Goal: Entertainment & Leisure: Consume media (video, audio)

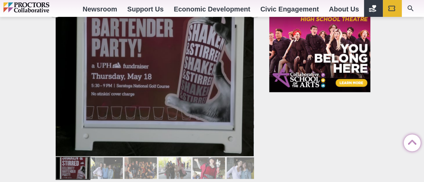
scroll to position [877, 0]
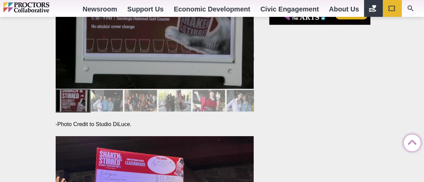
click at [108, 101] on div at bounding box center [106, 101] width 32 height 22
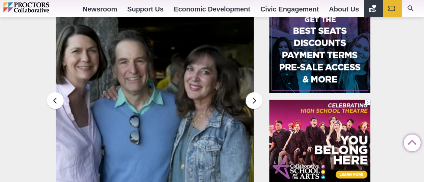
scroll to position [708, 0]
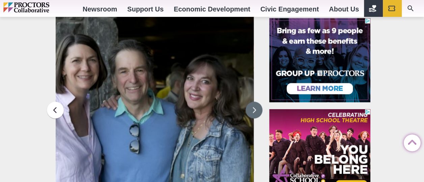
click at [254, 111] on button at bounding box center [254, 110] width 17 height 17
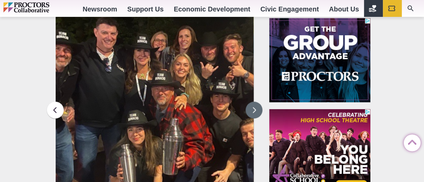
click at [254, 111] on button at bounding box center [254, 110] width 17 height 17
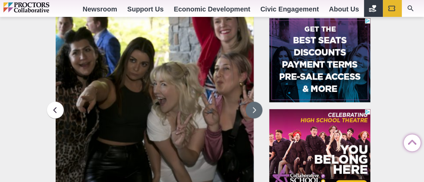
click at [254, 111] on button at bounding box center [254, 110] width 17 height 17
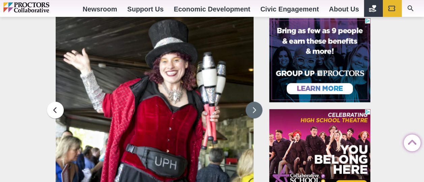
click at [254, 111] on button at bounding box center [254, 110] width 17 height 17
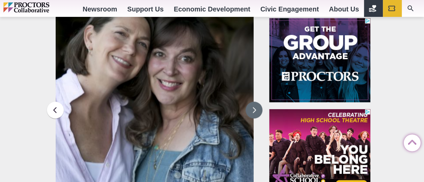
click at [254, 111] on button at bounding box center [254, 110] width 17 height 17
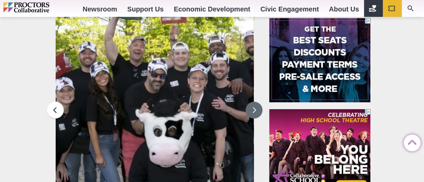
click at [254, 111] on button at bounding box center [254, 110] width 17 height 17
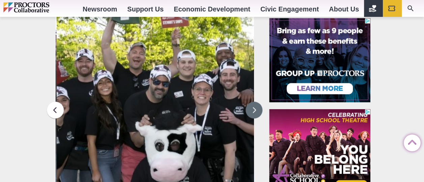
click at [254, 111] on button at bounding box center [254, 110] width 17 height 17
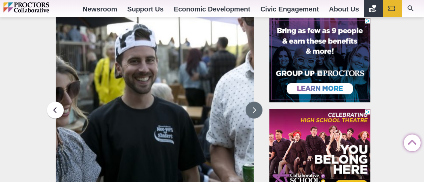
click at [254, 111] on button at bounding box center [254, 110] width 17 height 17
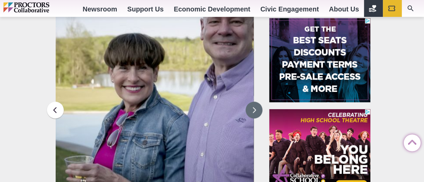
click at [254, 111] on button at bounding box center [254, 110] width 17 height 17
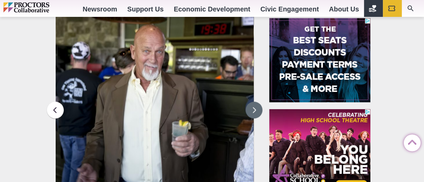
click at [254, 111] on button at bounding box center [254, 110] width 17 height 17
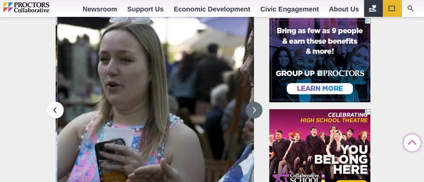
click at [254, 111] on button at bounding box center [254, 110] width 17 height 17
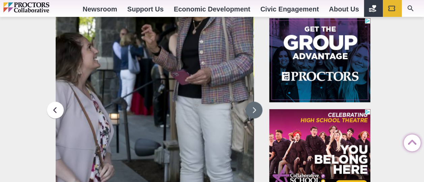
click at [254, 111] on button at bounding box center [254, 110] width 17 height 17
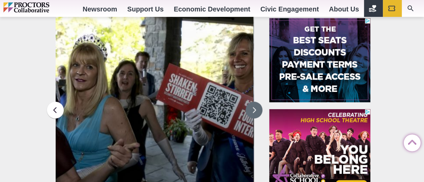
click at [254, 111] on button at bounding box center [254, 110] width 17 height 17
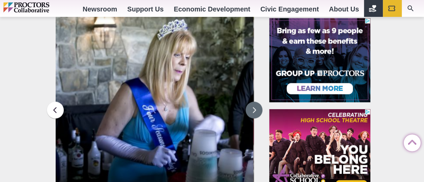
click at [254, 111] on button at bounding box center [254, 110] width 17 height 17
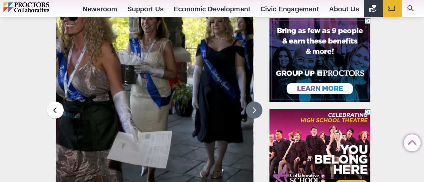
click at [254, 111] on button at bounding box center [254, 110] width 17 height 17
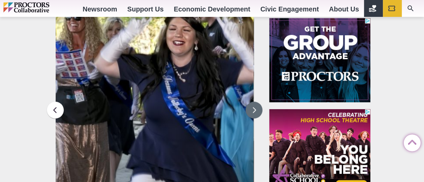
click at [254, 111] on button at bounding box center [254, 110] width 17 height 17
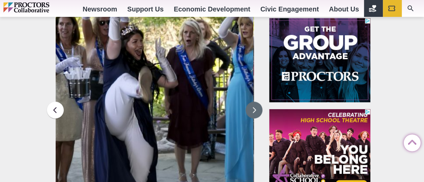
click at [254, 111] on button at bounding box center [254, 110] width 17 height 17
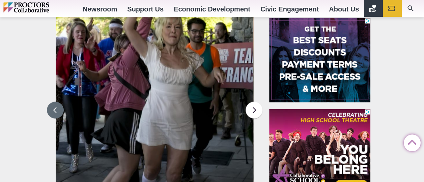
click at [50, 111] on button at bounding box center [55, 110] width 17 height 17
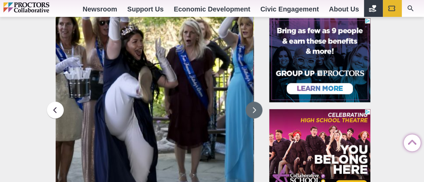
click at [253, 109] on button at bounding box center [254, 110] width 17 height 17
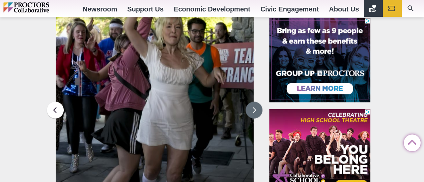
click at [253, 109] on button at bounding box center [254, 110] width 17 height 17
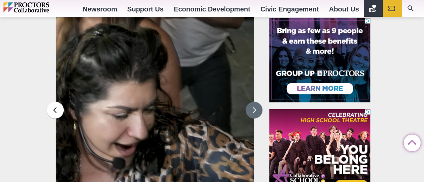
click at [253, 109] on button at bounding box center [254, 110] width 17 height 17
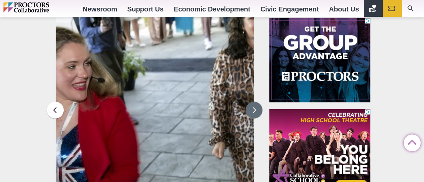
click at [253, 109] on button at bounding box center [254, 110] width 17 height 17
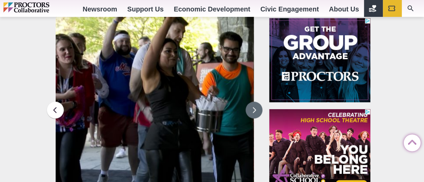
click at [253, 109] on button at bounding box center [254, 110] width 17 height 17
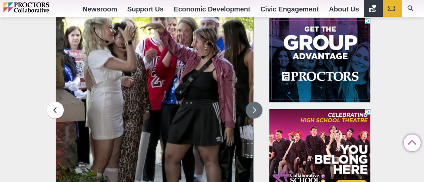
click at [253, 109] on button at bounding box center [254, 110] width 17 height 17
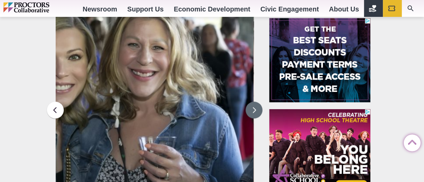
click at [253, 109] on button at bounding box center [254, 110] width 17 height 17
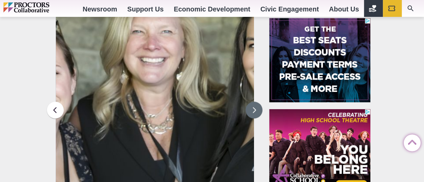
click at [253, 109] on button at bounding box center [254, 110] width 17 height 17
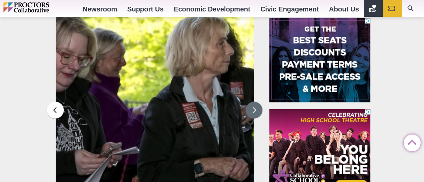
click at [253, 109] on button at bounding box center [254, 110] width 17 height 17
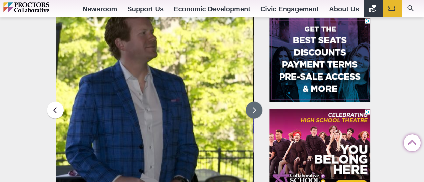
click at [253, 109] on button at bounding box center [254, 110] width 17 height 17
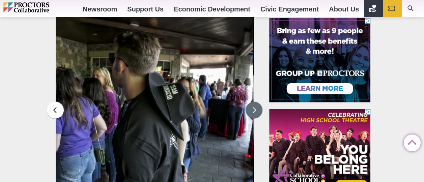
click at [253, 109] on button at bounding box center [254, 110] width 17 height 17
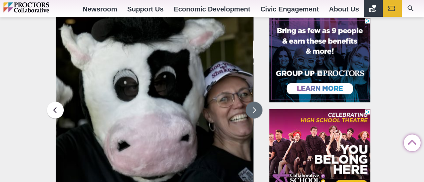
click at [253, 109] on button at bounding box center [254, 110] width 17 height 17
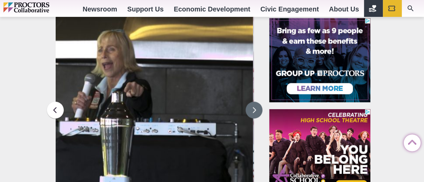
click at [253, 109] on button at bounding box center [254, 110] width 17 height 17
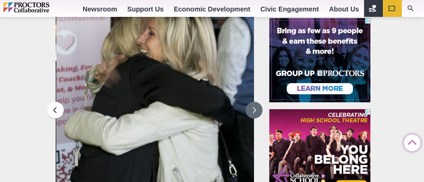
click at [253, 109] on button at bounding box center [254, 110] width 17 height 17
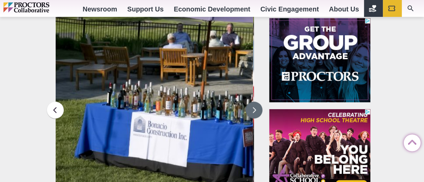
click at [253, 109] on button at bounding box center [254, 110] width 17 height 17
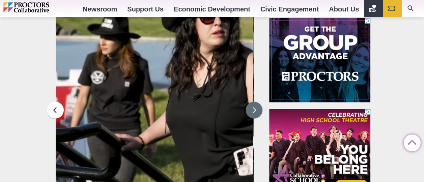
click at [253, 109] on button at bounding box center [254, 110] width 17 height 17
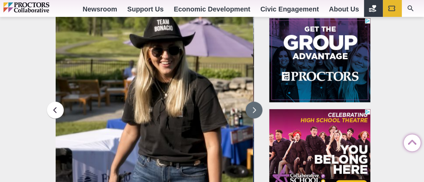
click at [253, 109] on button at bounding box center [254, 110] width 17 height 17
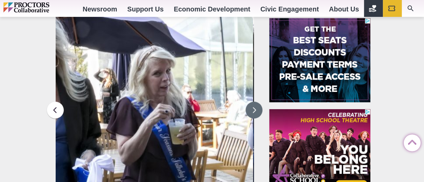
click at [253, 109] on button at bounding box center [254, 110] width 17 height 17
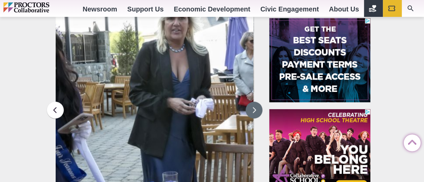
click at [253, 109] on button at bounding box center [254, 110] width 17 height 17
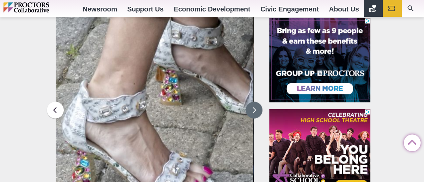
click at [253, 109] on button at bounding box center [254, 110] width 17 height 17
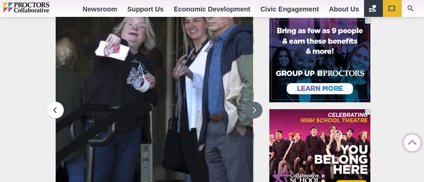
click at [253, 109] on button at bounding box center [254, 110] width 17 height 17
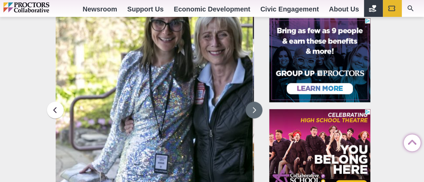
click at [253, 109] on button at bounding box center [254, 110] width 17 height 17
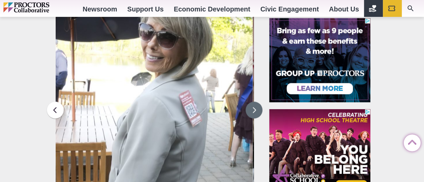
click at [253, 109] on button at bounding box center [254, 110] width 17 height 17
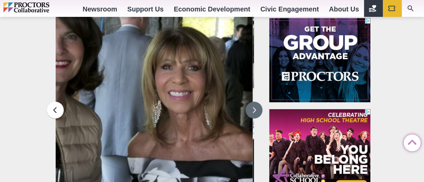
click at [253, 109] on button at bounding box center [254, 110] width 17 height 17
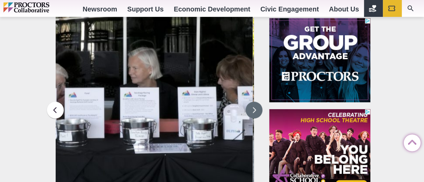
click at [253, 109] on button at bounding box center [254, 110] width 17 height 17
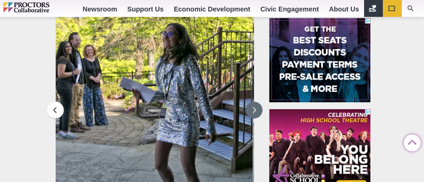
click at [253, 109] on button at bounding box center [254, 110] width 17 height 17
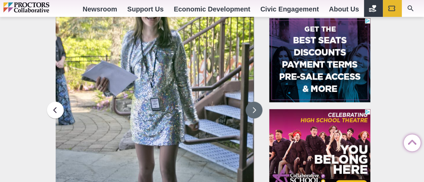
click at [253, 109] on button at bounding box center [254, 110] width 17 height 17
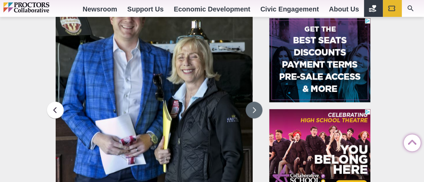
click at [253, 109] on button at bounding box center [254, 110] width 17 height 17
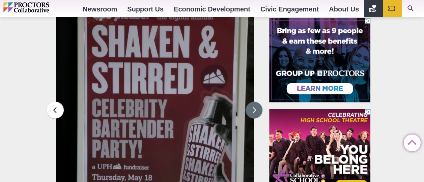
click at [253, 109] on button at bounding box center [254, 110] width 17 height 17
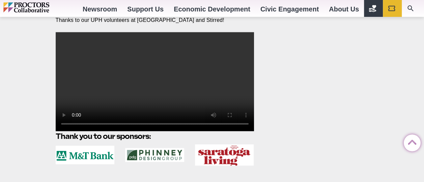
scroll to position [1619, 0]
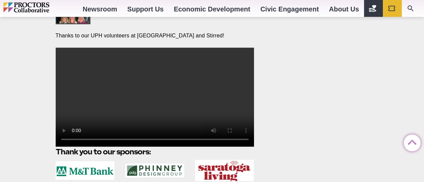
click at [84, 136] on video at bounding box center [155, 97] width 198 height 99
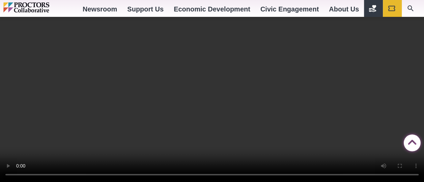
scroll to position [506, 0]
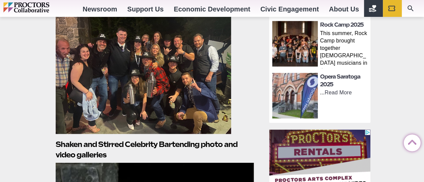
click at [139, 61] on img at bounding box center [143, 68] width 175 height 132
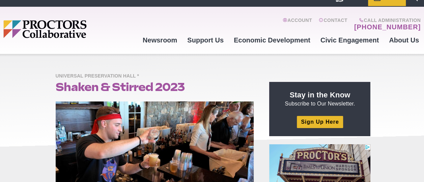
scroll to position [0, 0]
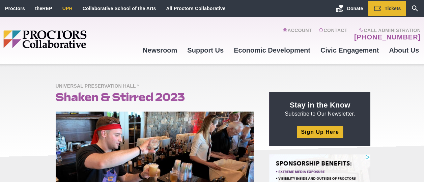
click at [66, 8] on link "UPH" at bounding box center [67, 8] width 10 height 5
